Goal: Information Seeking & Learning: Learn about a topic

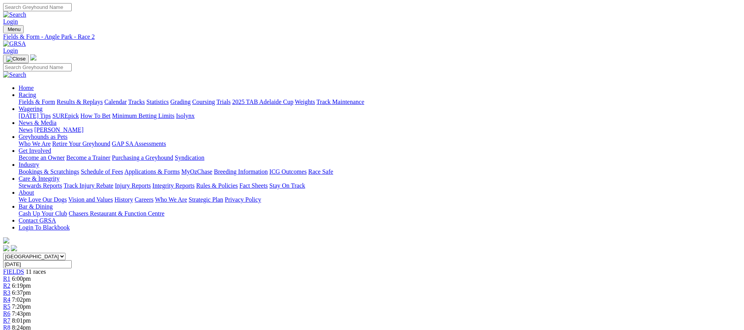
click at [10, 289] on link "R3" at bounding box center [6, 292] width 7 height 7
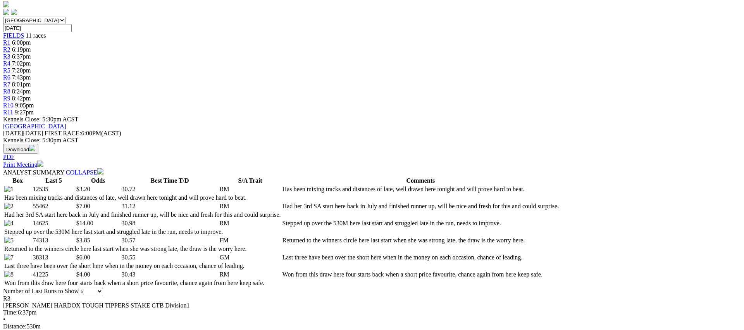
scroll to position [236, 0]
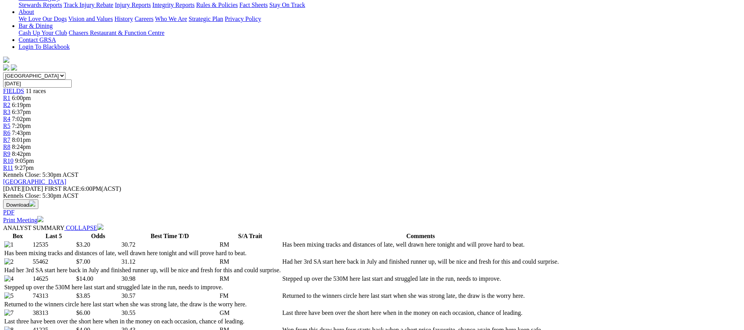
scroll to position [0, 0]
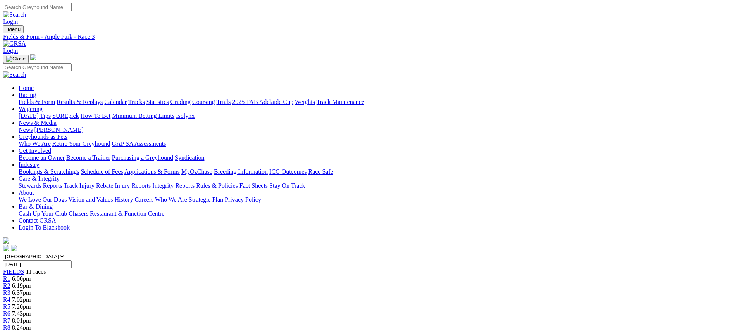
click at [10, 296] on span "R4" at bounding box center [6, 299] width 7 height 7
